Goal: Find specific page/section: Find specific page/section

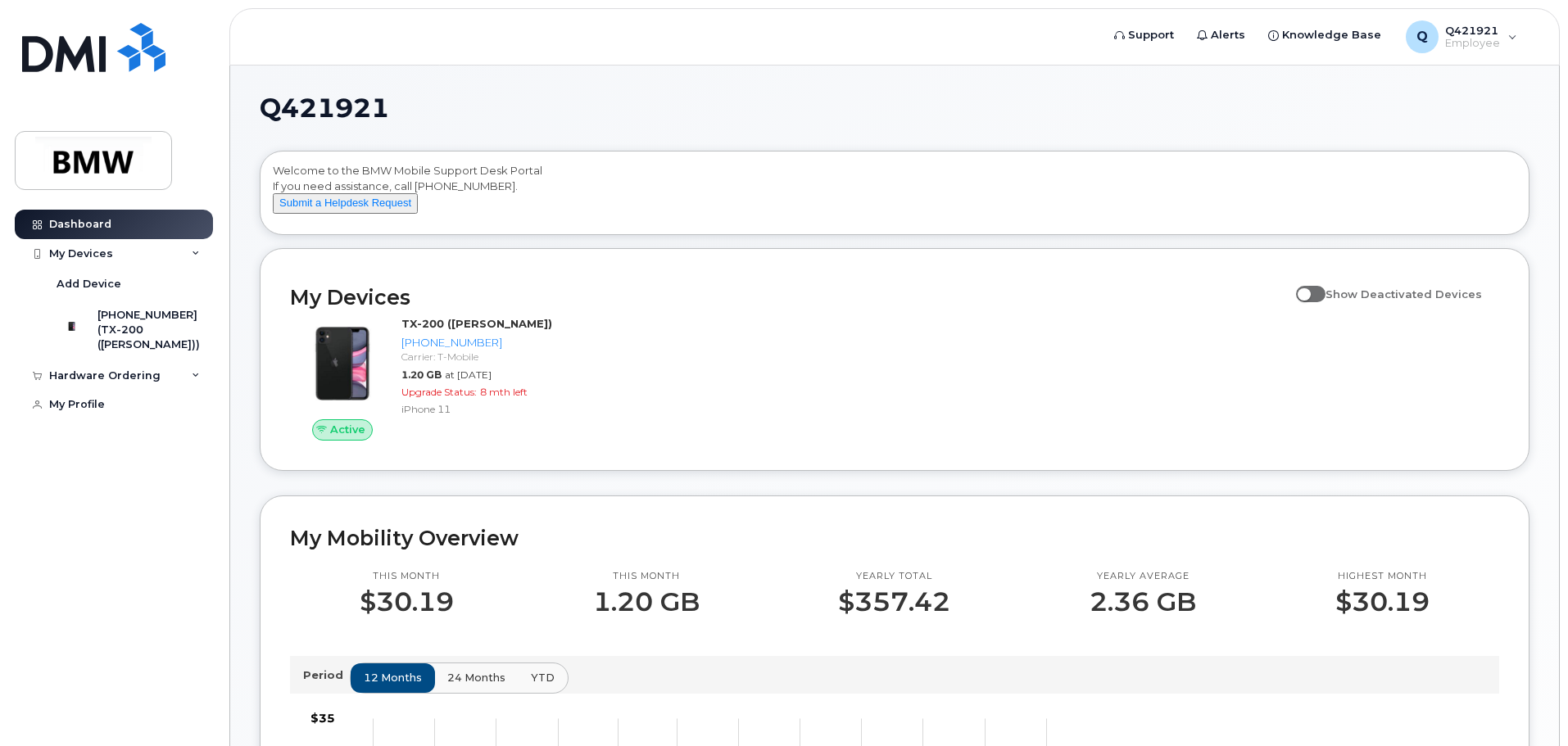
click at [1032, 400] on div "Active TX-200 (Juan) 864-382-6042 Carrier: T-Mobile 1.20 GB at Sep 01, 2025 Upg…" at bounding box center [895, 378] width 1229 height 144
click at [1149, 35] on span "Support" at bounding box center [1151, 35] width 46 height 16
click at [90, 165] on img at bounding box center [94, 160] width 127 height 48
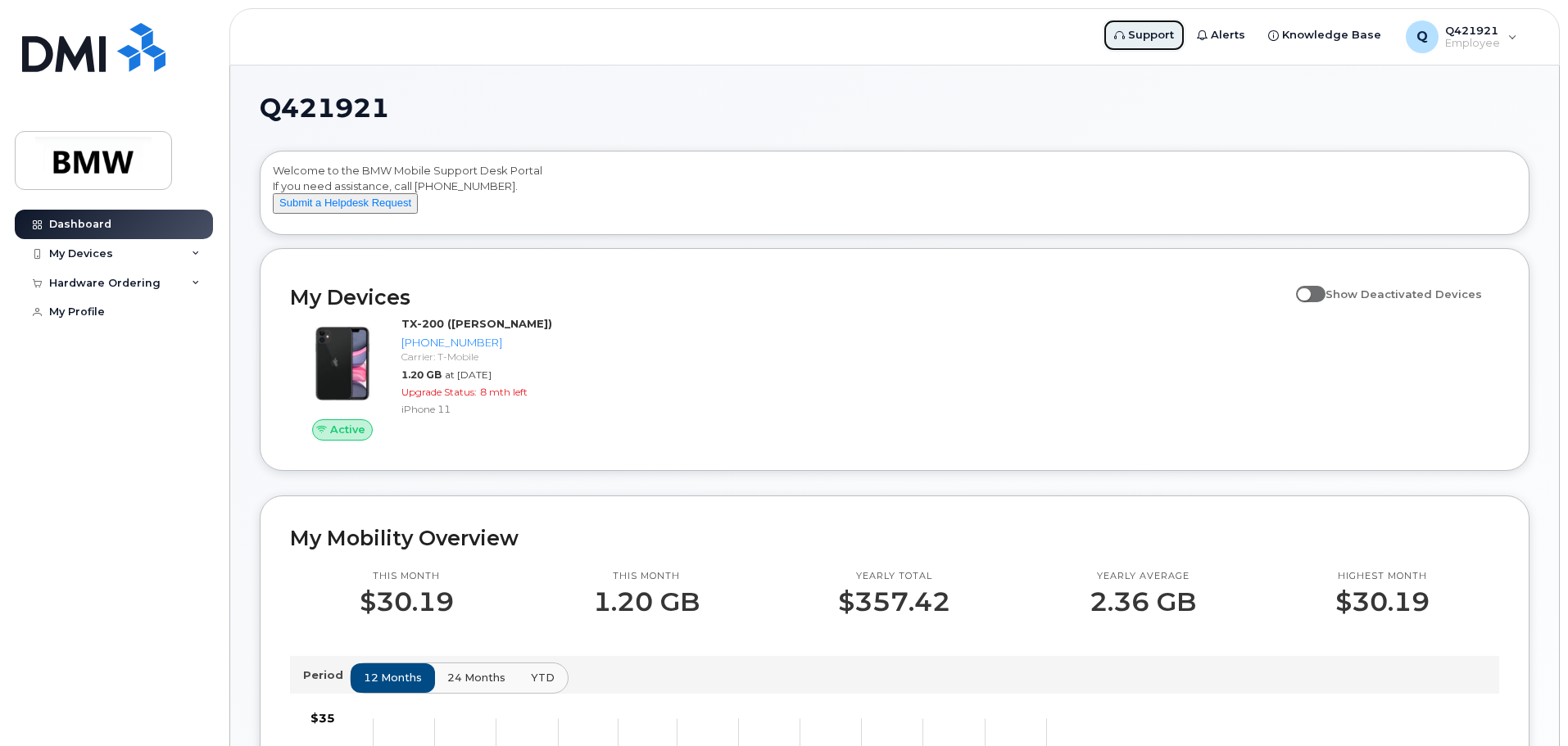
click at [1157, 35] on span "Support" at bounding box center [1151, 35] width 46 height 16
click at [197, 258] on div "My Devices" at bounding box center [114, 254] width 198 height 29
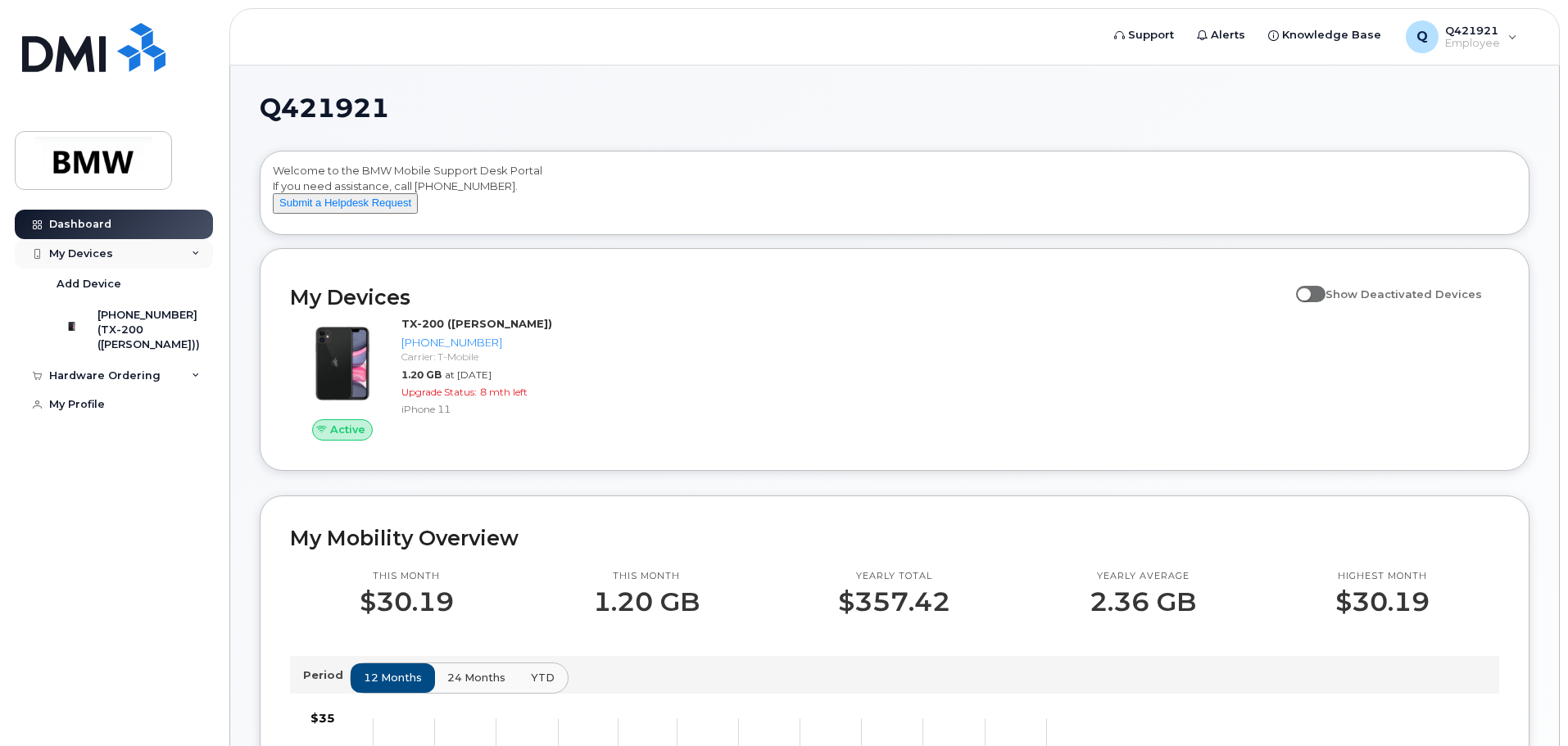
click at [197, 258] on icon at bounding box center [195, 253] width 8 height 8
